Goal: Information Seeking & Learning: Learn about a topic

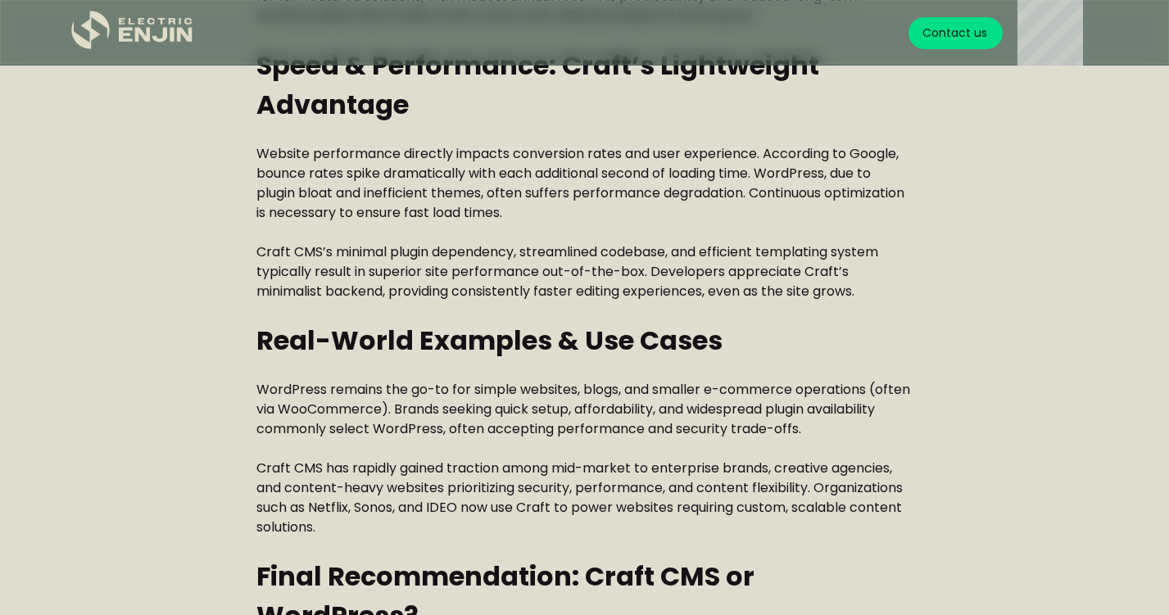
scroll to position [4262, 0]
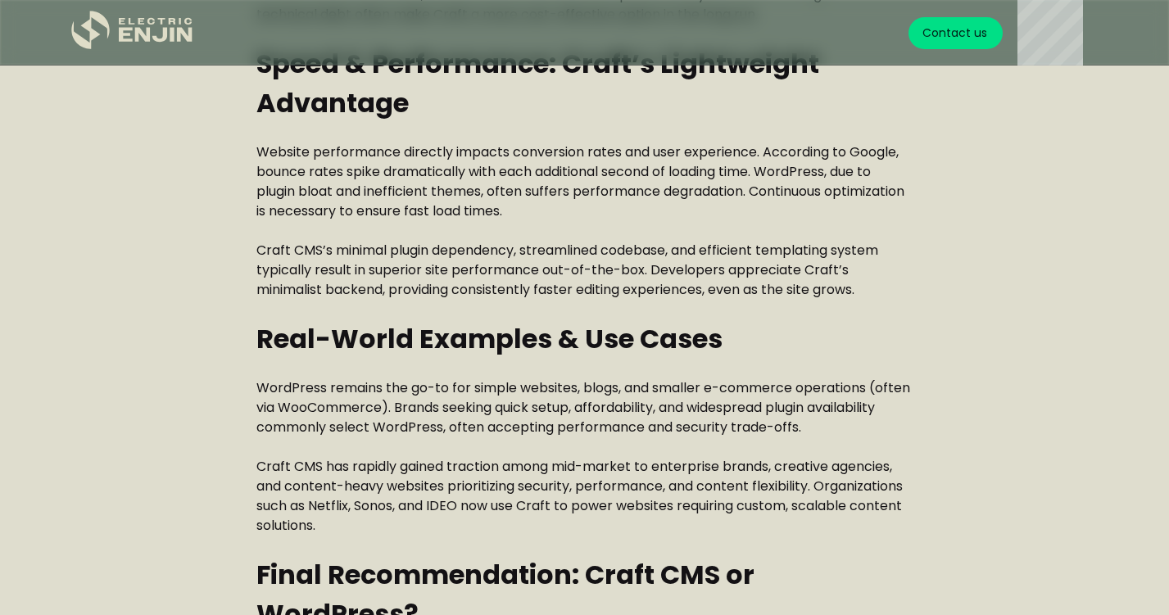
click at [503, 405] on p "WordPress remains the go-to for simple websites, blogs, and smaller e-commerce …" at bounding box center [583, 407] width 655 height 59
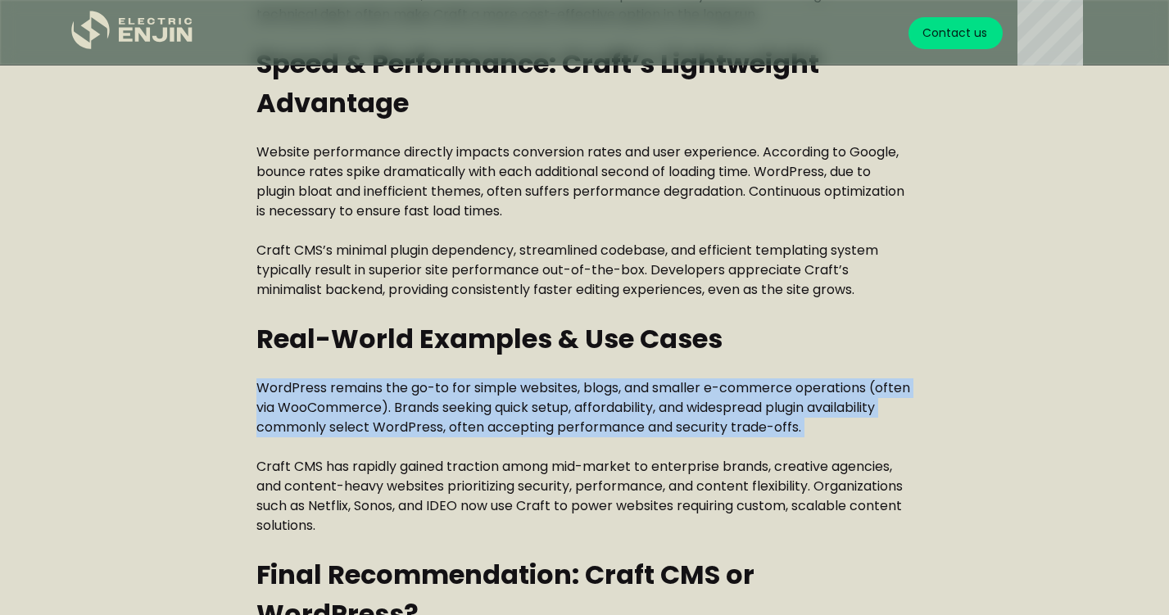
click at [503, 405] on p "WordPress remains the go-to for simple websites, blogs, and smaller e-commerce …" at bounding box center [583, 407] width 655 height 59
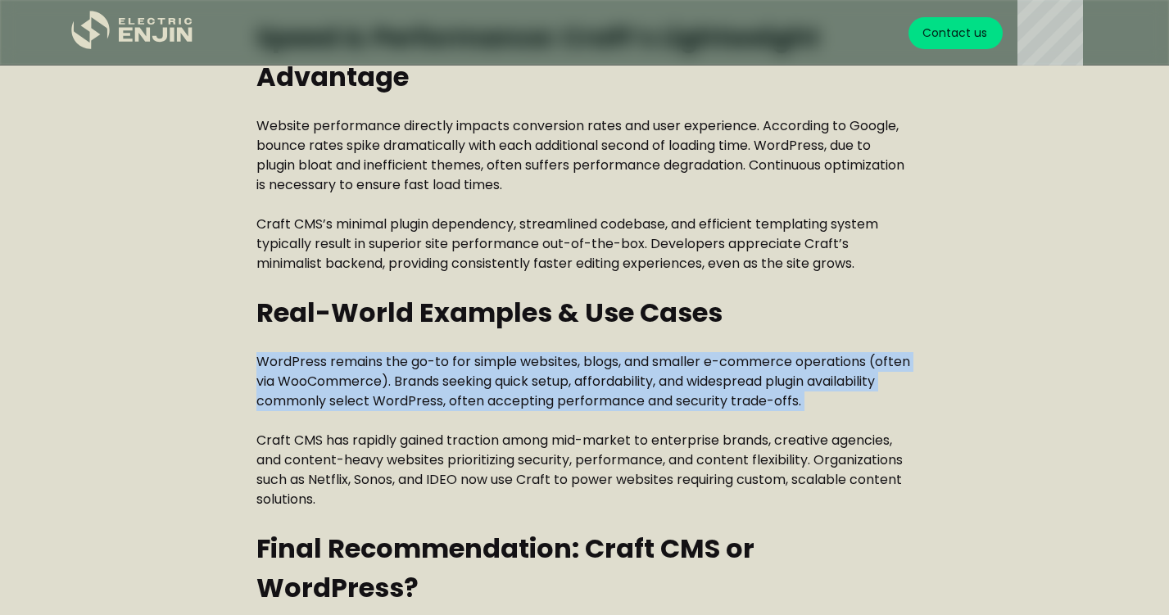
scroll to position [4302, 0]
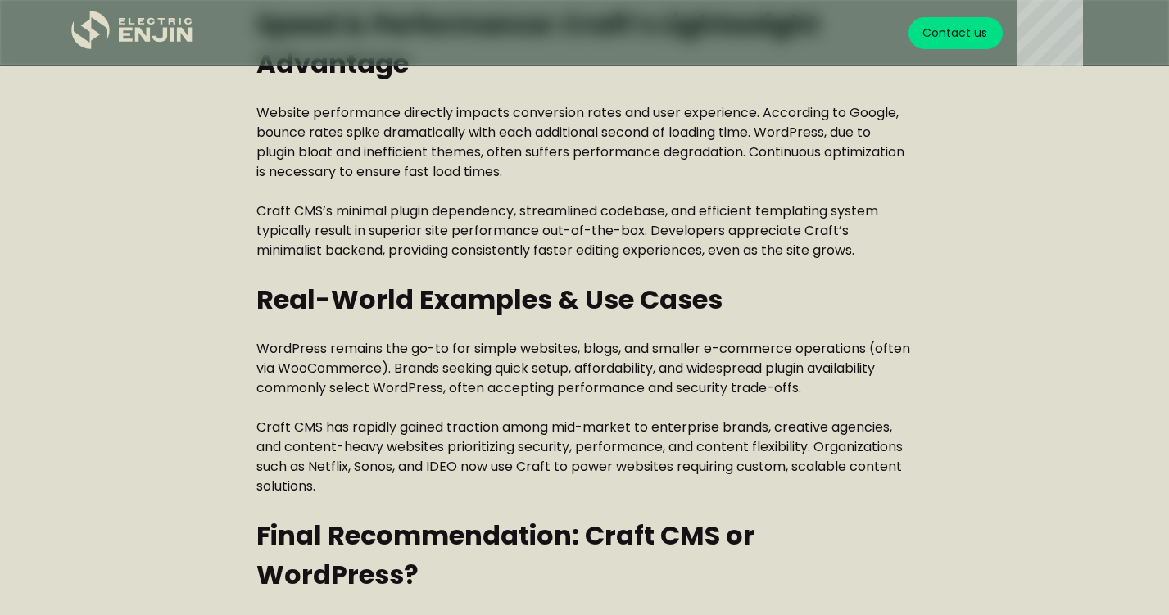
click at [474, 464] on p "Craft CMS has rapidly gained traction among mid-market to enterprise brands, cr…" at bounding box center [583, 457] width 655 height 79
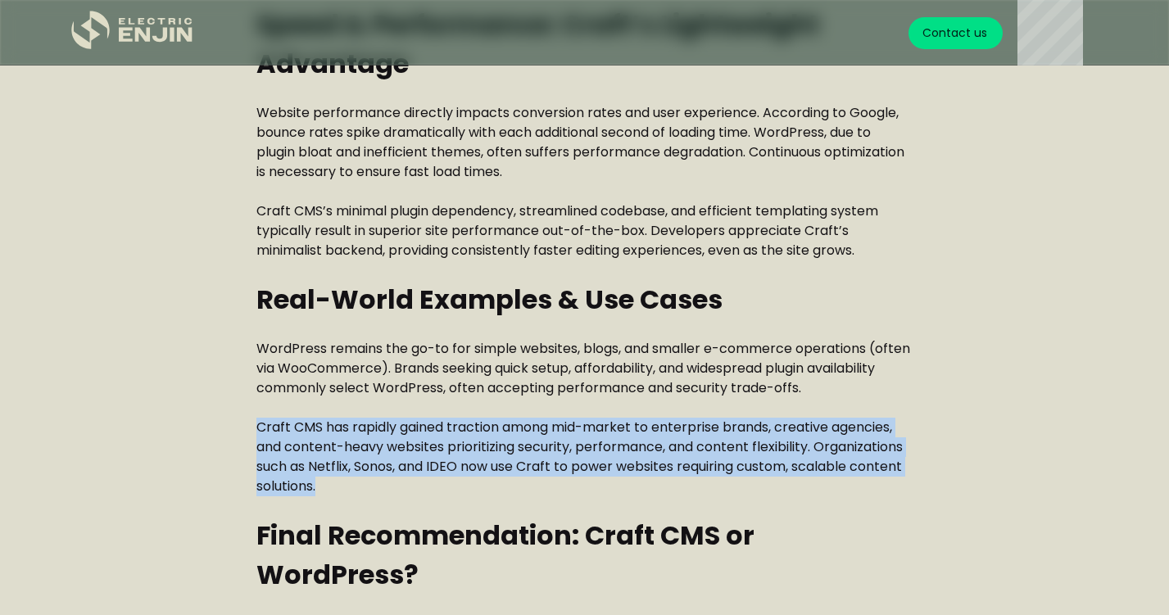
click at [474, 464] on p "Craft CMS has rapidly gained traction among mid-market to enterprise brands, cr…" at bounding box center [583, 457] width 655 height 79
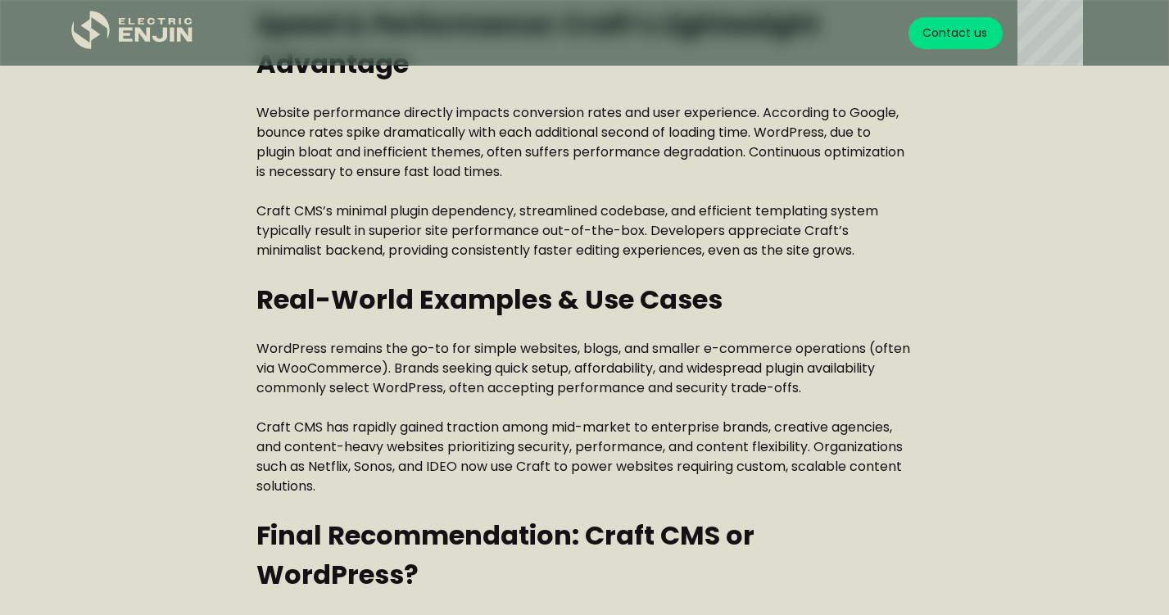
click at [523, 541] on strong "Final Recommendation: Craft CMS or WordPress?" at bounding box center [505, 555] width 498 height 76
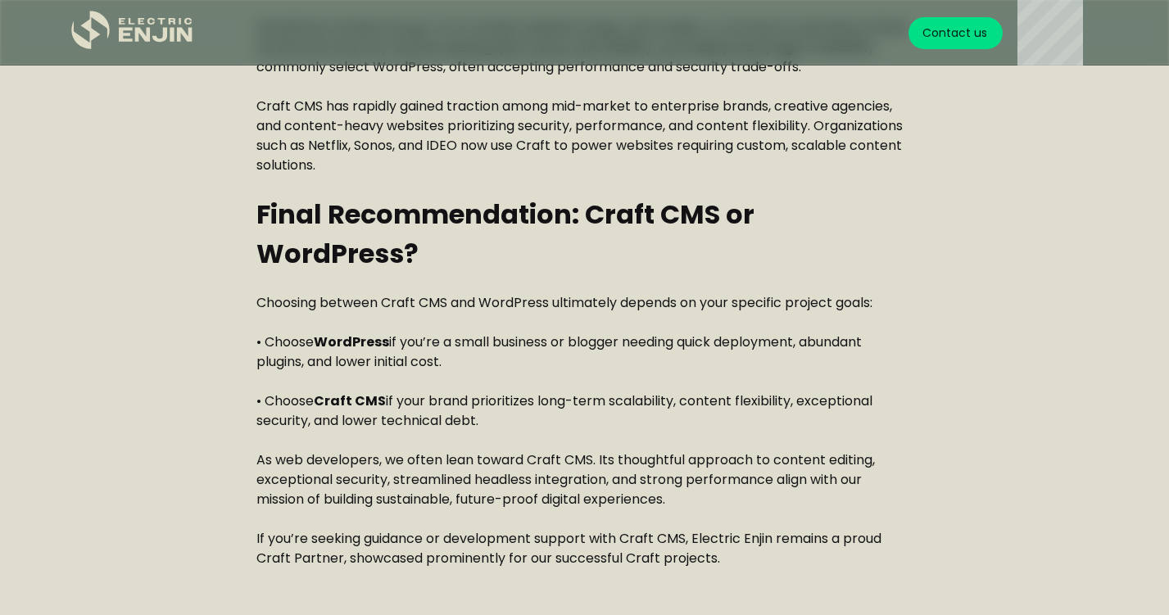
scroll to position [4625, 0]
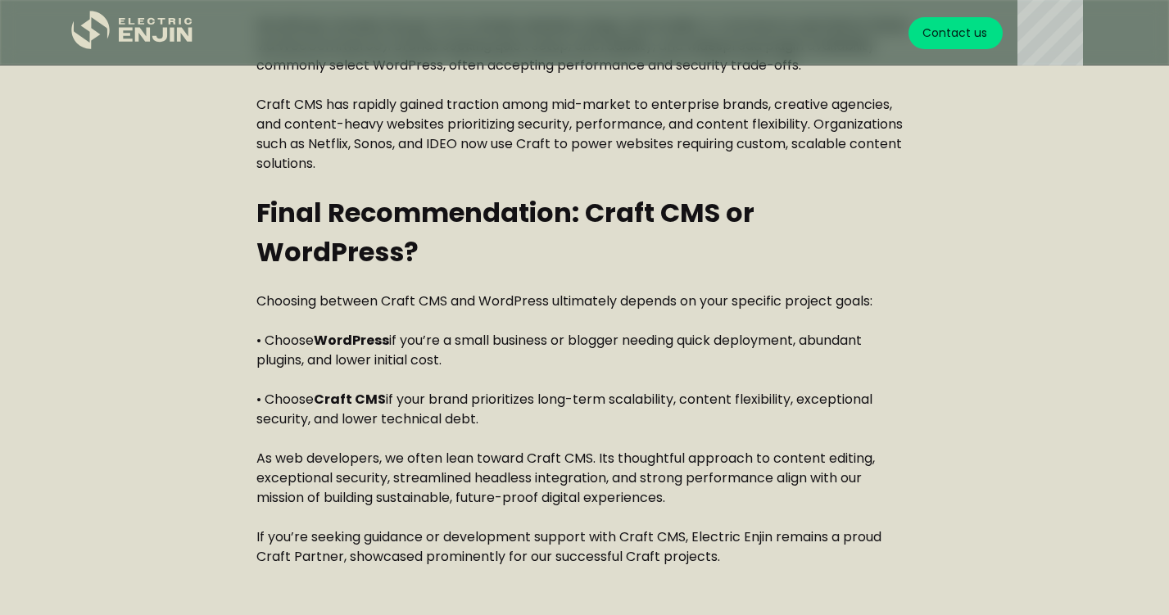
click at [499, 467] on p "As web developers, we often lean toward Craft CMS. Its thoughtful approach to c…" at bounding box center [583, 478] width 655 height 59
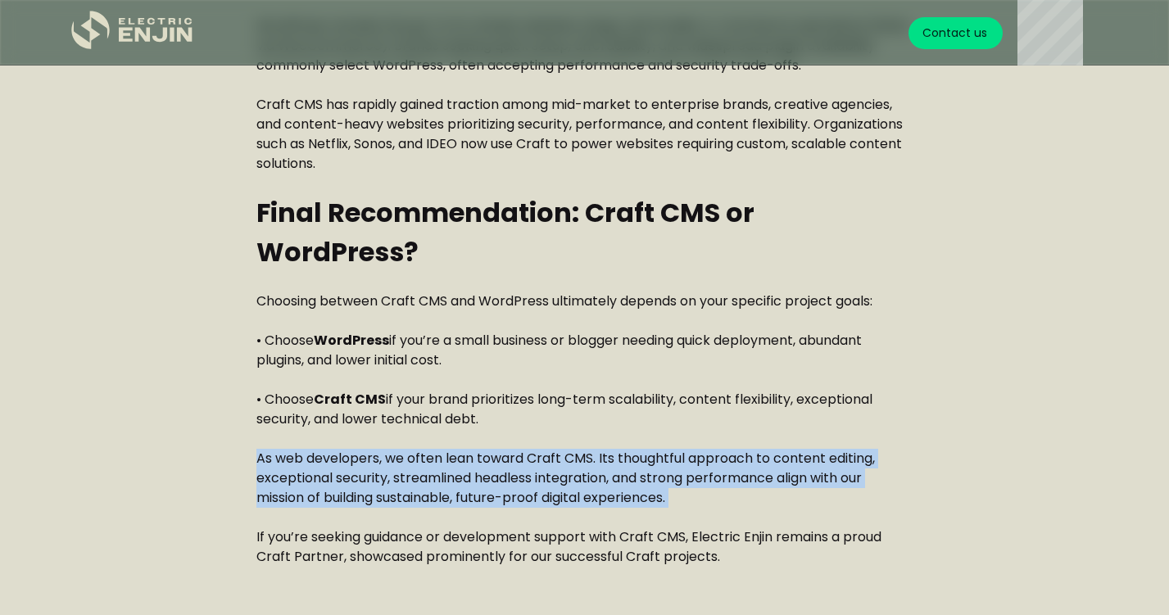
click at [499, 467] on p "As web developers, we often lean toward Craft CMS. Its thoughtful approach to c…" at bounding box center [583, 478] width 655 height 59
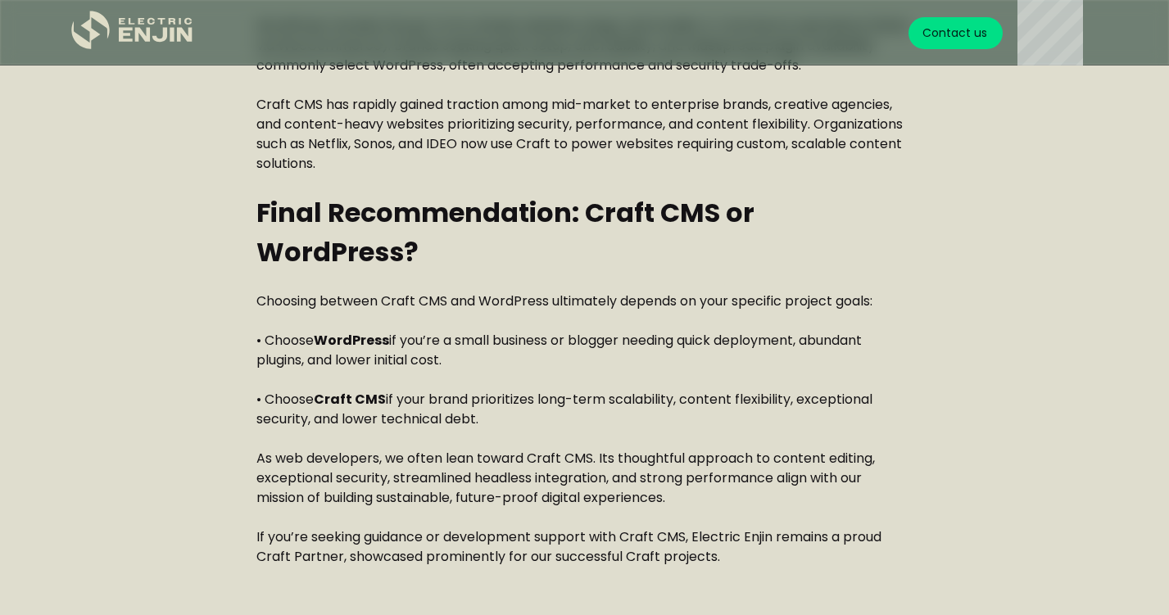
click at [543, 428] on p "• Choose Craft CMS if your brand prioritizes long-term scalability, content fle…" at bounding box center [583, 409] width 655 height 39
